Goal: Find specific page/section: Find specific page/section

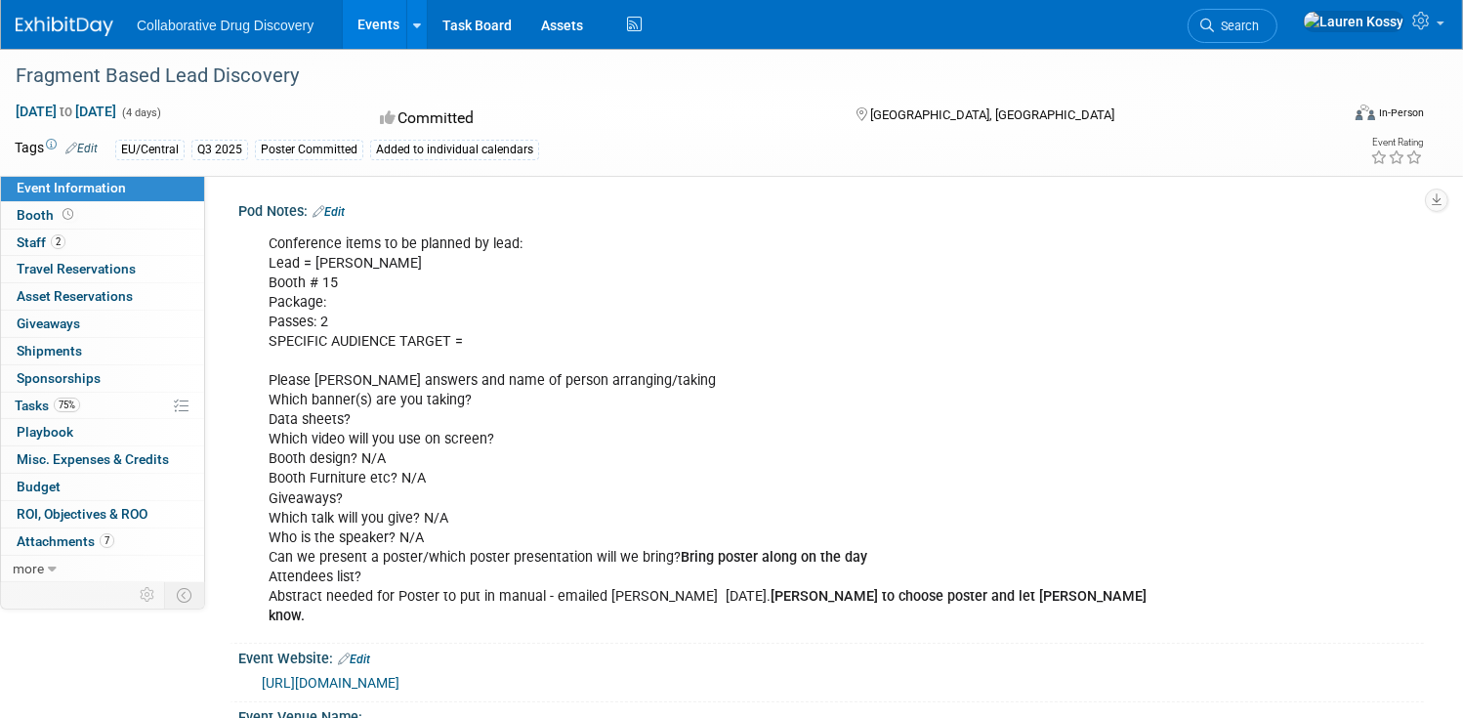
click at [360, 31] on link "Events" at bounding box center [378, 24] width 71 height 49
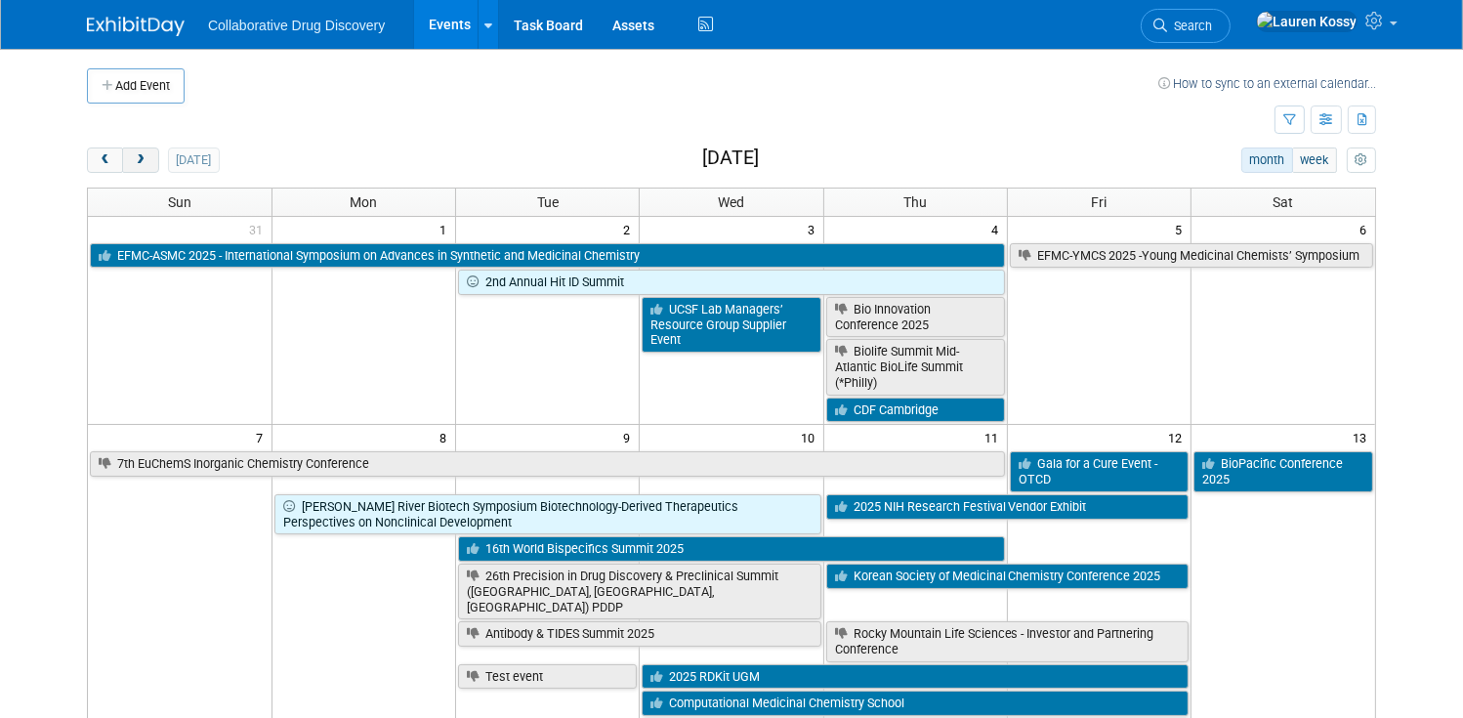
click at [156, 152] on button "next" at bounding box center [140, 160] width 36 height 25
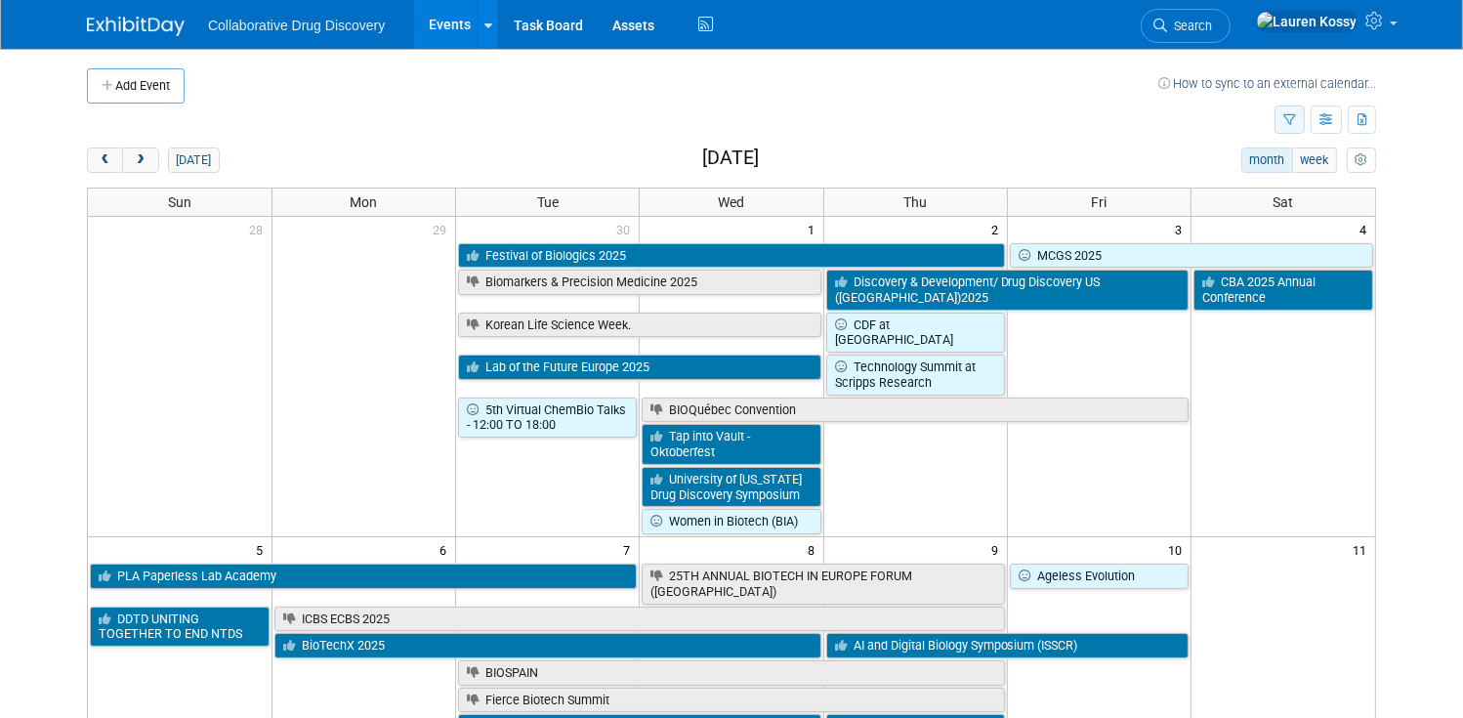
click at [1291, 126] on button "button" at bounding box center [1290, 120] width 30 height 28
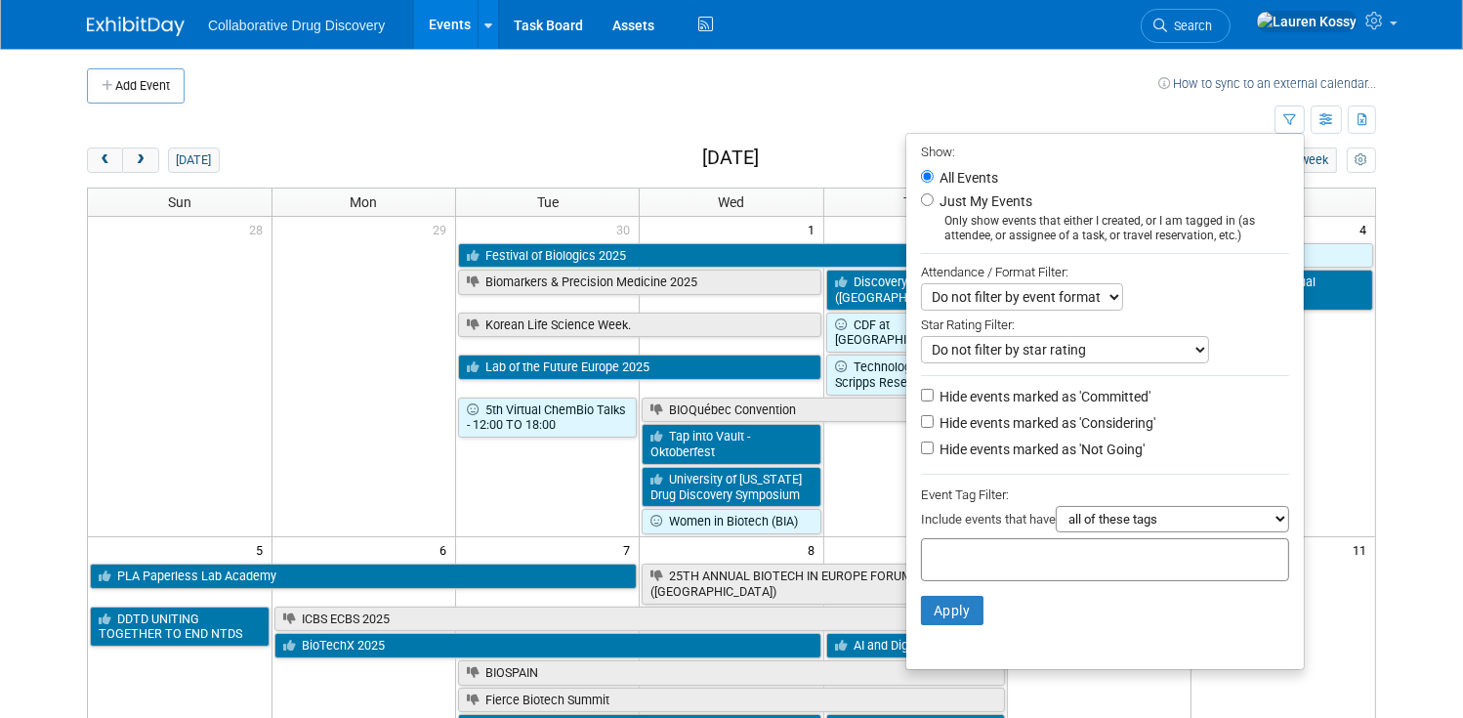
click at [1088, 530] on select "all of these tags any one of these tags only and exactly these specific tags" at bounding box center [1172, 519] width 233 height 26
select select "only"
click at [1056, 508] on select "all of these tags any one of these tags only and exactly these specific tags" at bounding box center [1172, 519] width 233 height 26
click at [1022, 572] on div at bounding box center [1105, 559] width 368 height 43
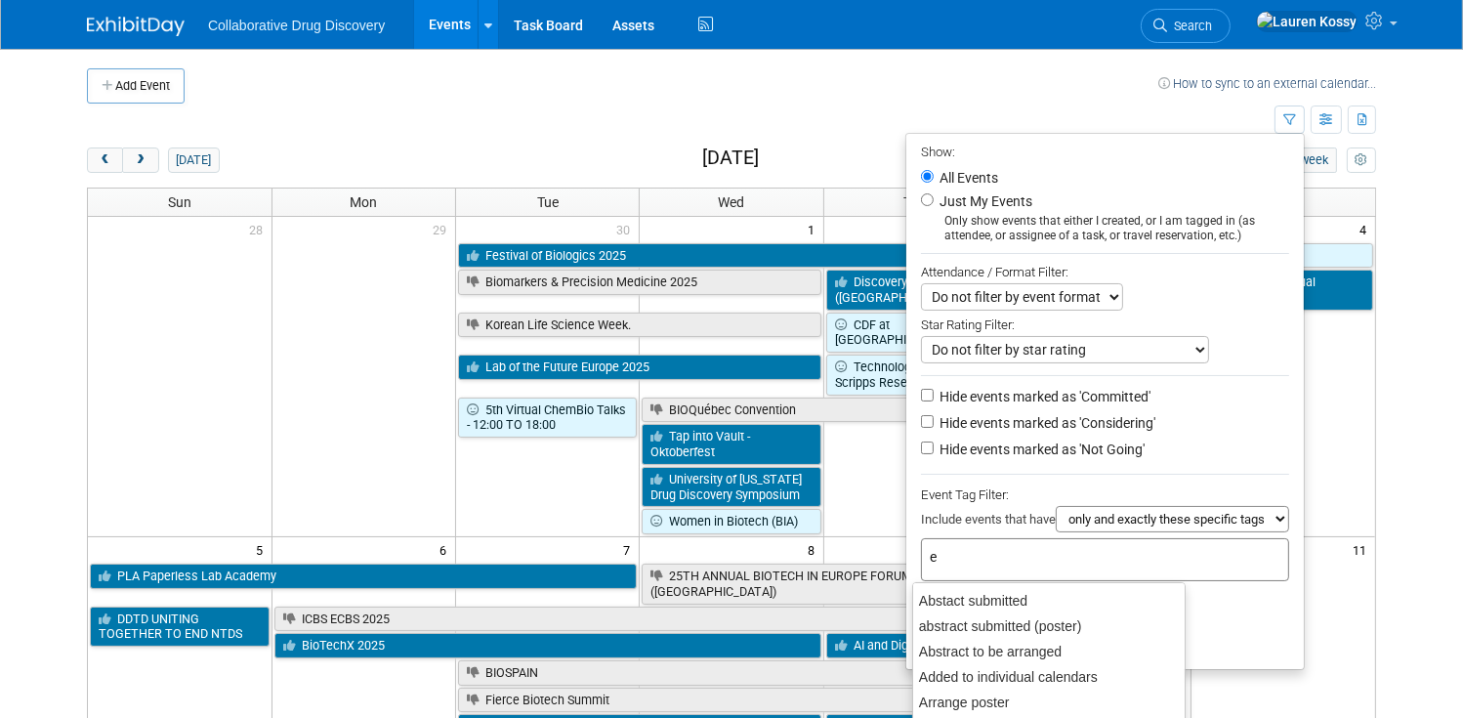
type input "eu"
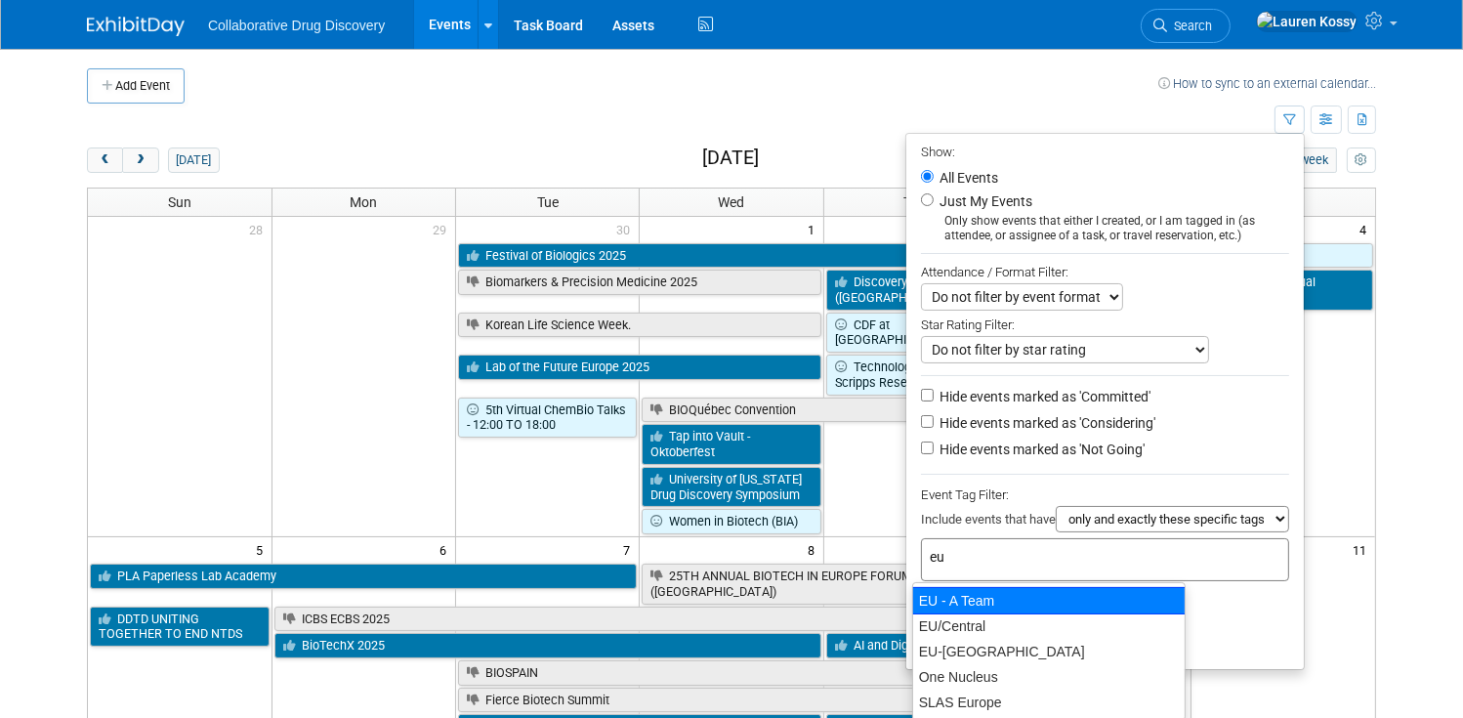
click at [1012, 596] on div "EU - A Team" at bounding box center [1049, 600] width 274 height 27
type input "EU - A Team"
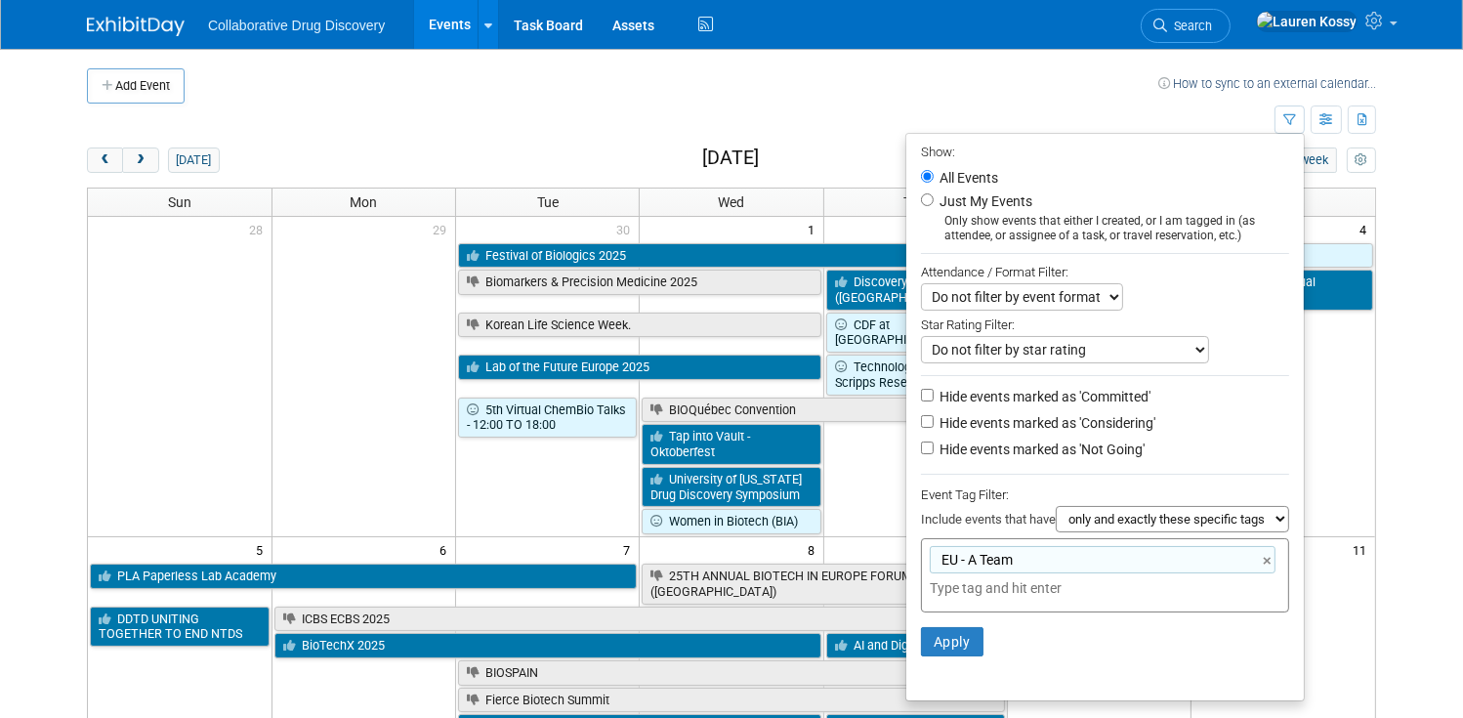
type input "EU - A Team"
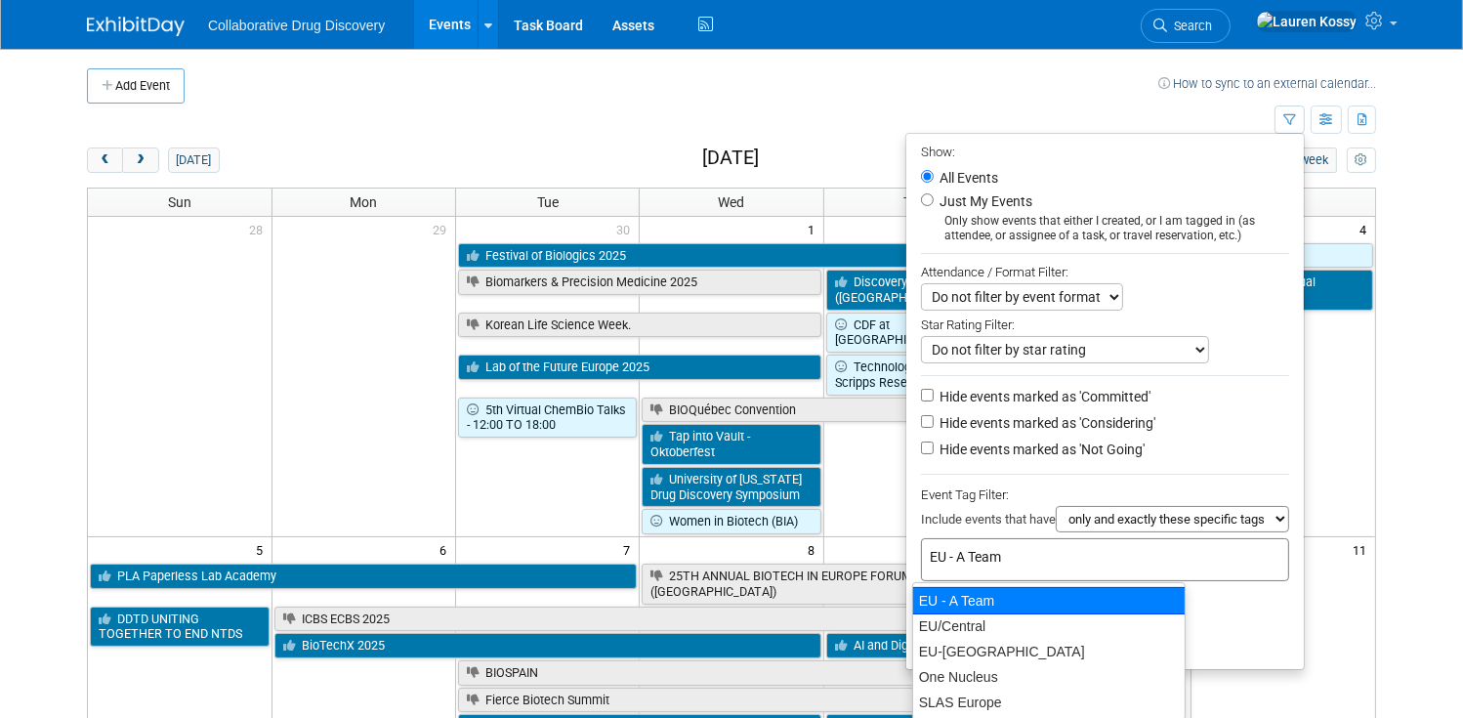
type input "EU/Central"
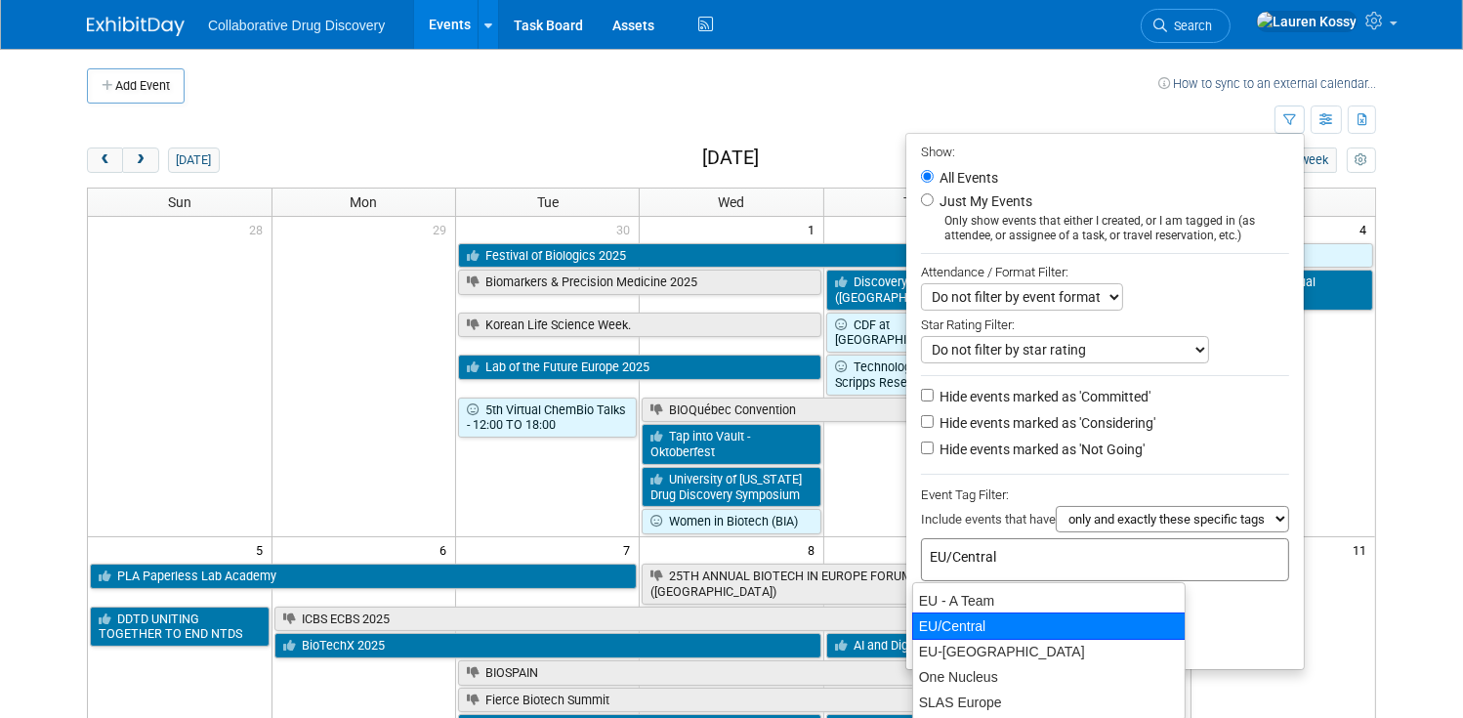
type input "EU/Central"
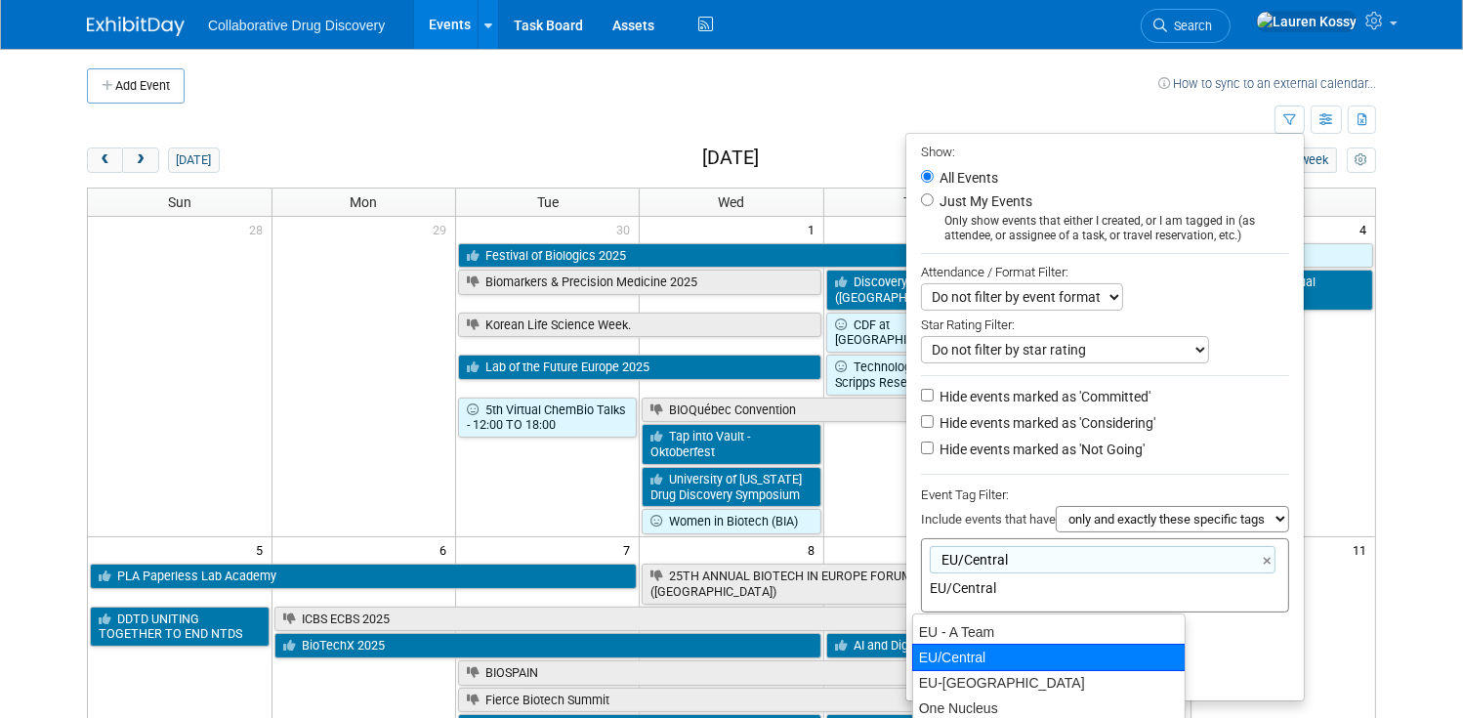
type input "EU-West Pod"
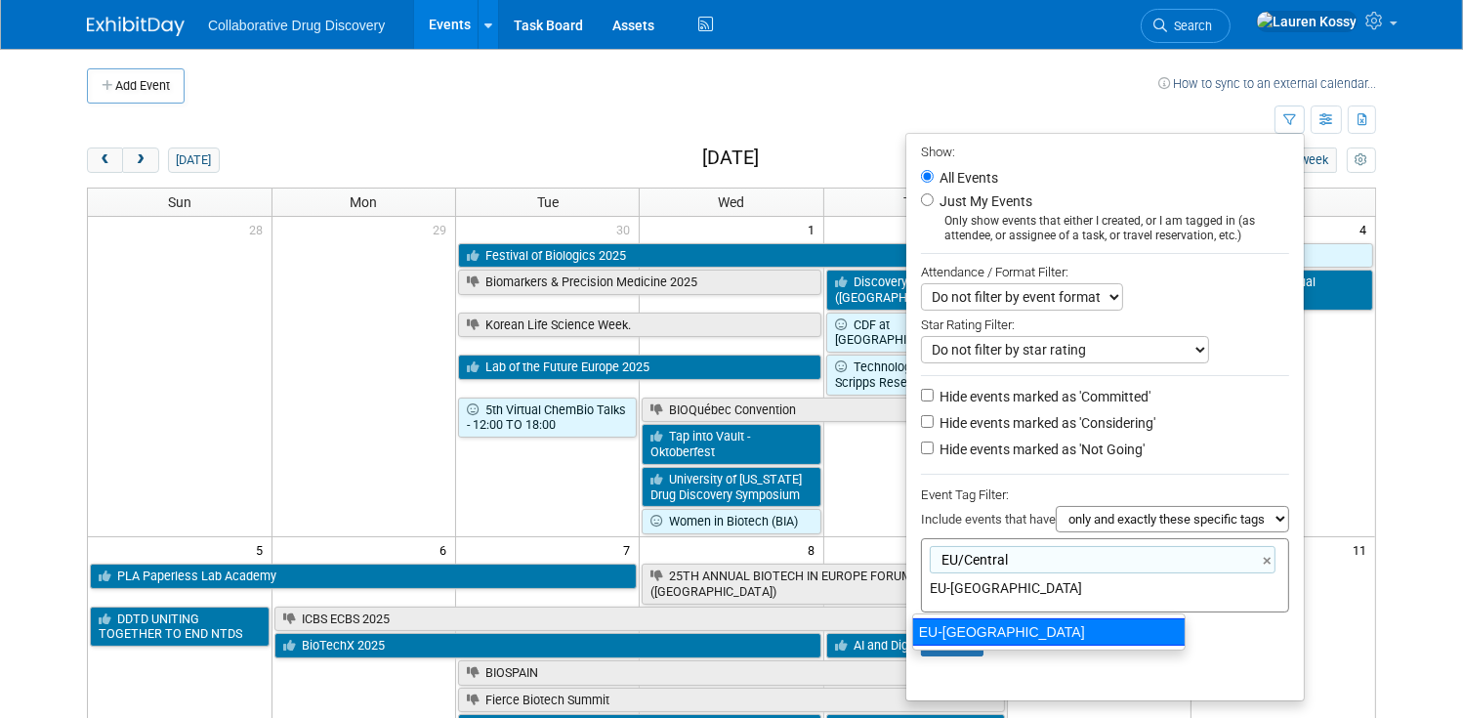
click at [1032, 625] on div "EU-West Pod" at bounding box center [1049, 631] width 274 height 27
type input "EU/Central, EU-West Pod"
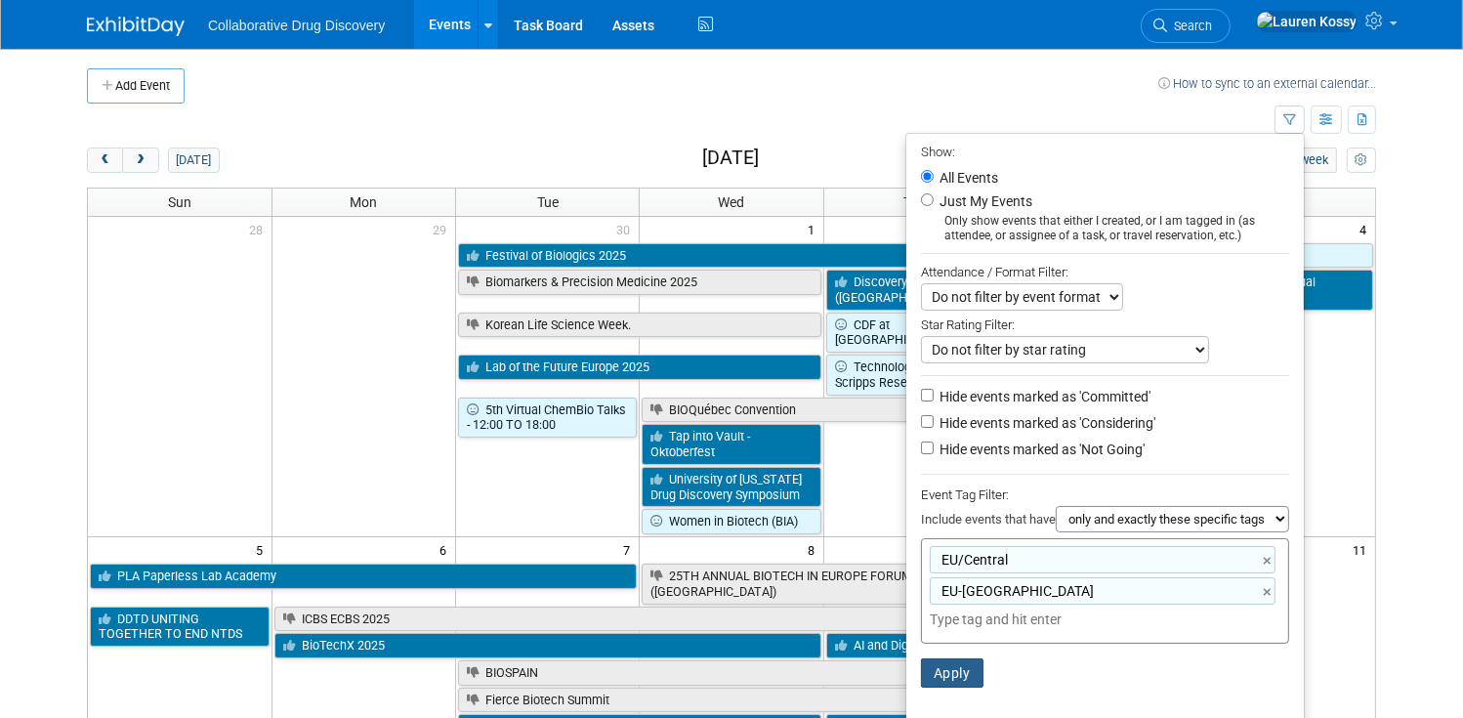
click at [935, 665] on button "Apply" at bounding box center [952, 672] width 63 height 29
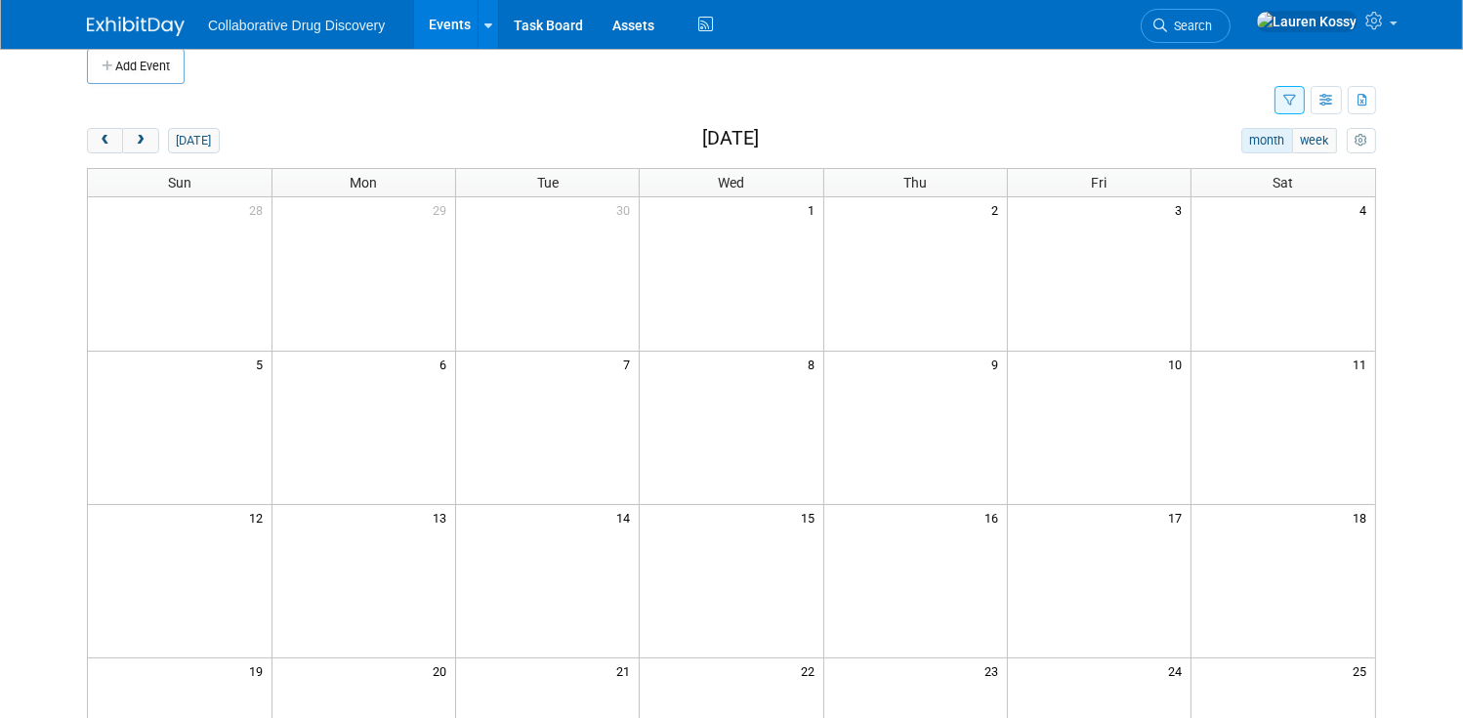
scroll to position [18, 0]
drag, startPoint x: 1280, startPoint y: 95, endPoint x: 1228, endPoint y: 412, distance: 321.7
click at [1279, 95] on button "button" at bounding box center [1290, 102] width 30 height 28
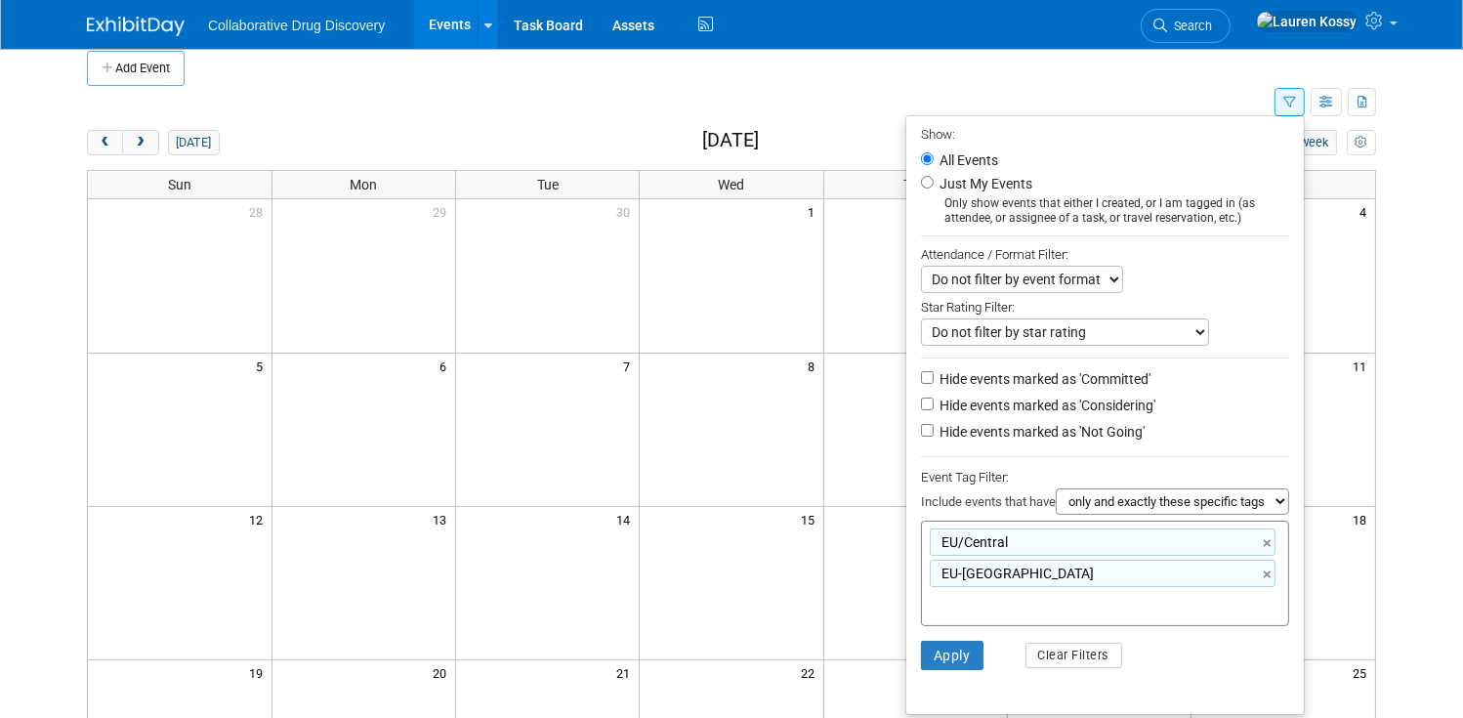
click at [1117, 507] on select "all of these tags any one of these tags only and exactly these specific tags" at bounding box center [1172, 501] width 233 height 26
click at [1056, 490] on select "all of these tags any one of these tags only and exactly these specific tags" at bounding box center [1172, 501] width 233 height 26
click at [1117, 503] on select "all of these tags any one of these tags only and exactly these specific tags" at bounding box center [1172, 501] width 233 height 26
select select "any"
click at [1056, 490] on select "all of these tags any one of these tags only and exactly these specific tags" at bounding box center [1172, 501] width 233 height 26
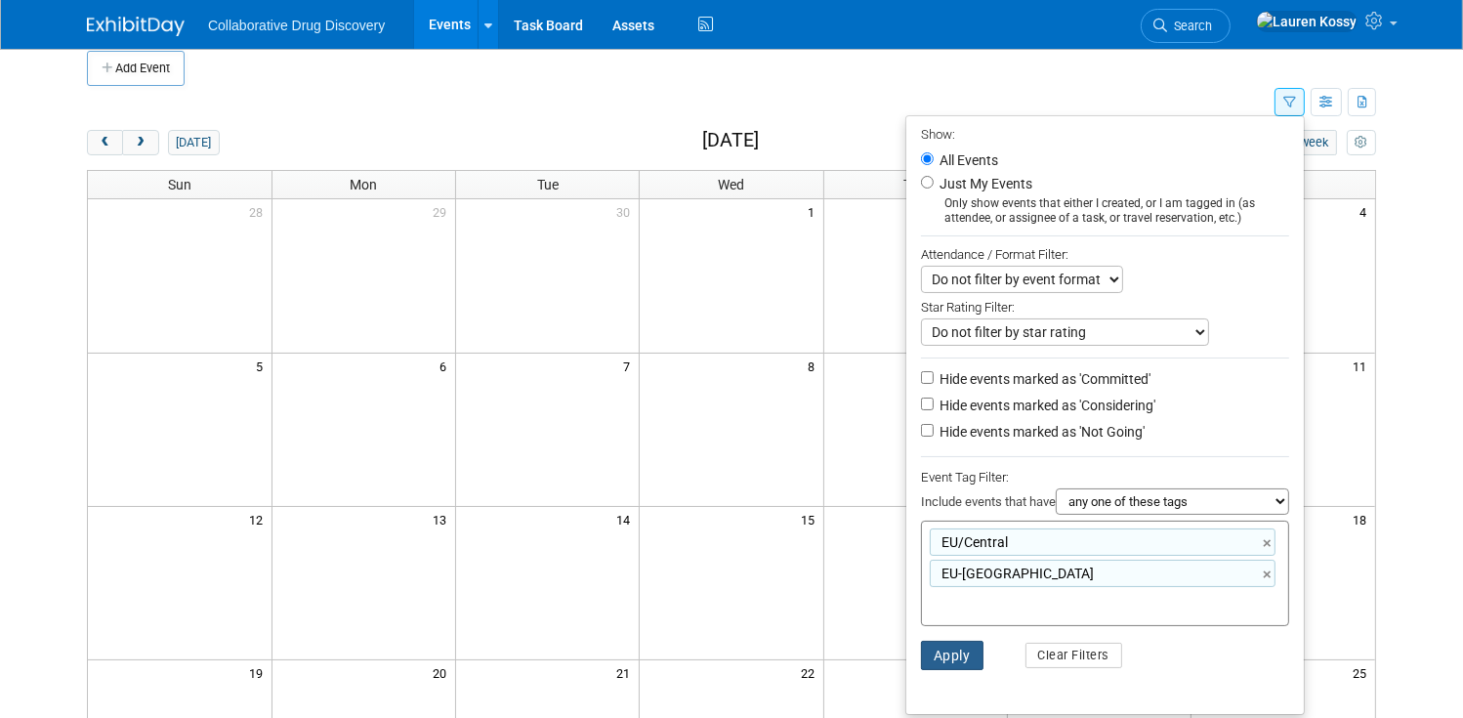
click at [951, 663] on button "Apply" at bounding box center [952, 655] width 63 height 29
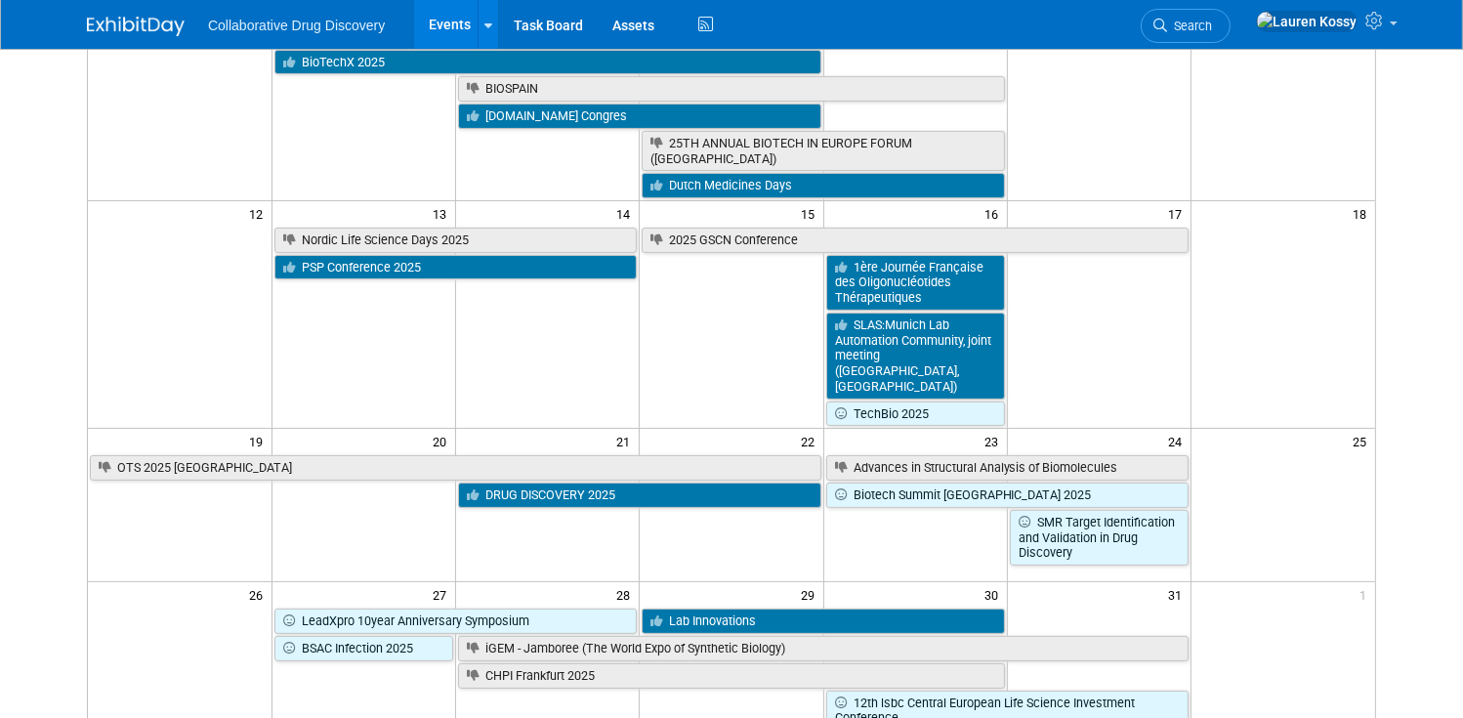
scroll to position [410, 0]
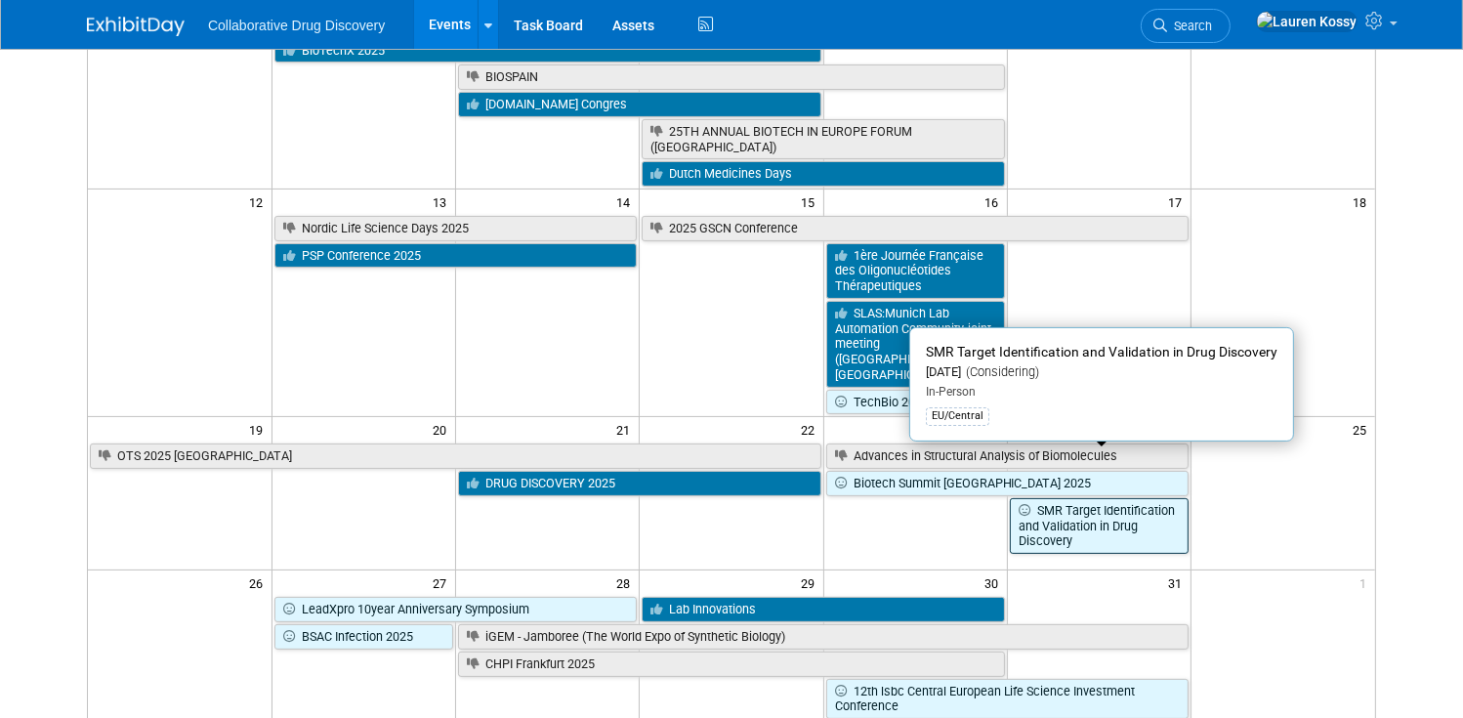
click at [1158, 498] on link "SMR Target Identification and Validation in Drug Discovery" at bounding box center [1099, 526] width 179 height 56
